Goal: Task Accomplishment & Management: Manage account settings

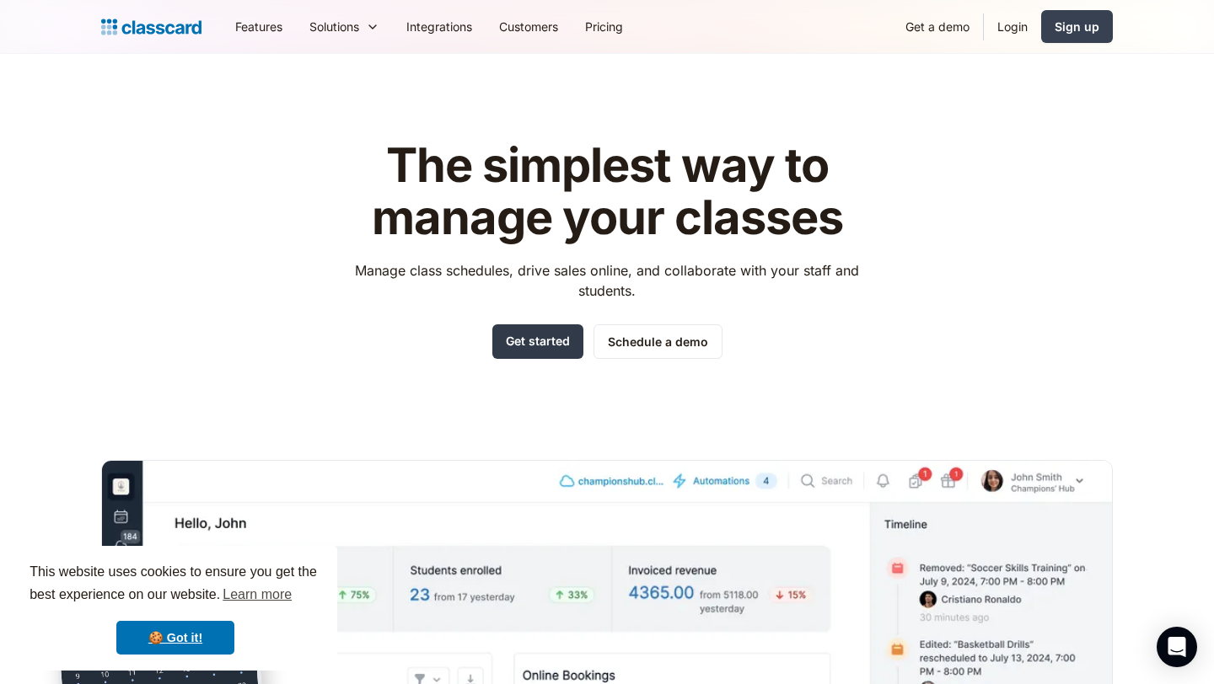
click at [529, 334] on link "Get started" at bounding box center [537, 342] width 91 height 35
click at [1016, 29] on link "Login" at bounding box center [1012, 27] width 57 height 38
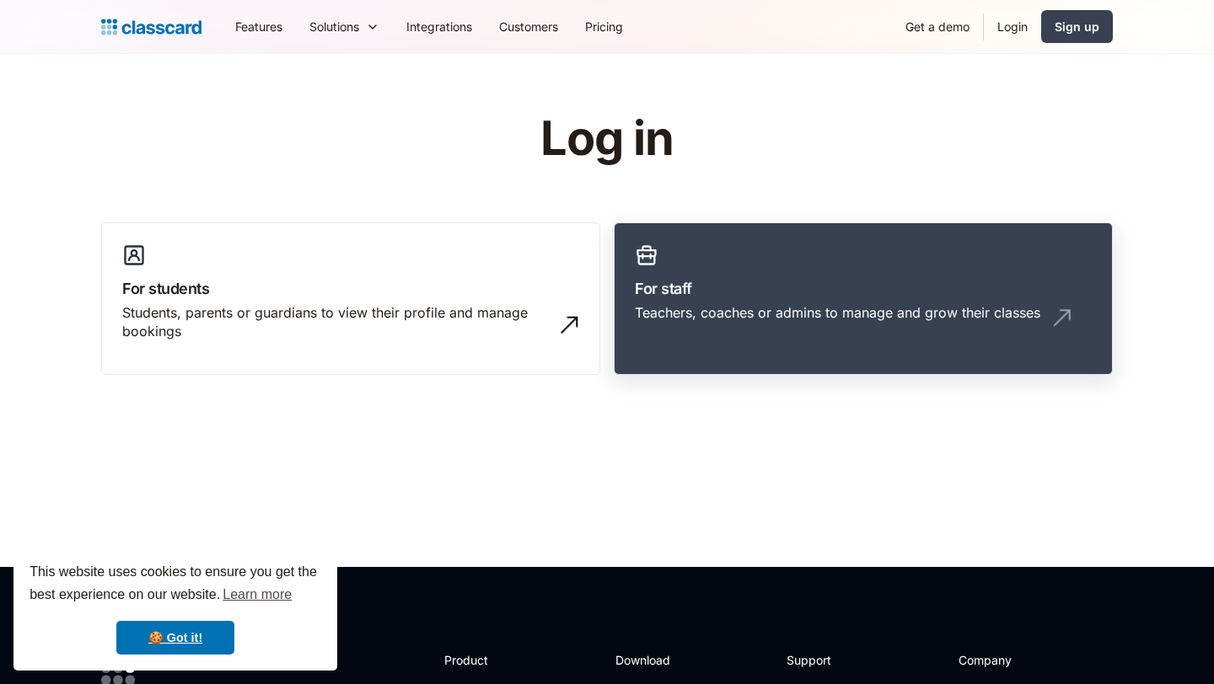
click at [729, 293] on h3 "For staff" at bounding box center [863, 288] width 457 height 23
